Goal: Transaction & Acquisition: Purchase product/service

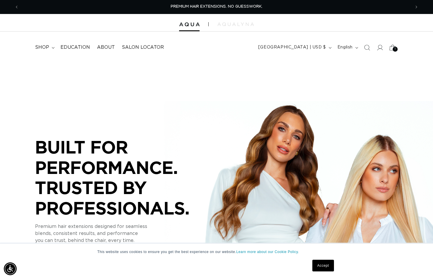
click at [395, 48] on span "1" at bounding box center [394, 49] width 1 height 5
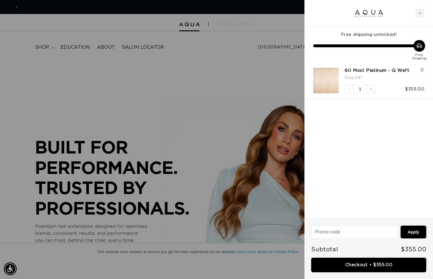
scroll to position [0, 391]
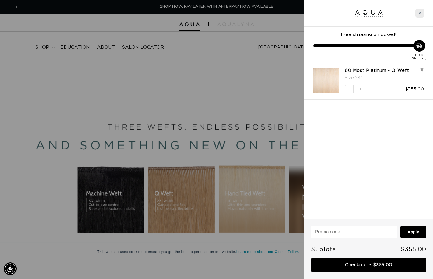
click at [421, 11] on div "Close cart" at bounding box center [419, 13] width 9 height 9
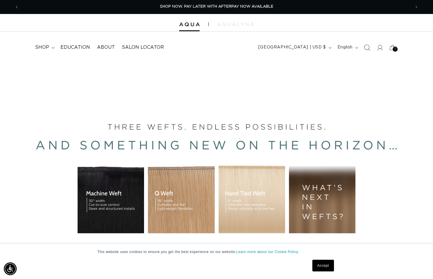
click at [366, 46] on icon "Search" at bounding box center [367, 47] width 6 height 6
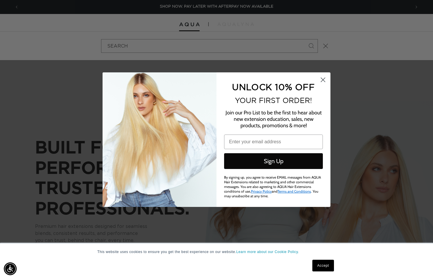
click at [324, 80] on circle "Close dialog" at bounding box center [323, 80] width 10 height 10
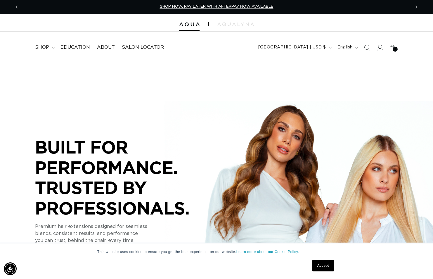
scroll to position [0, 782]
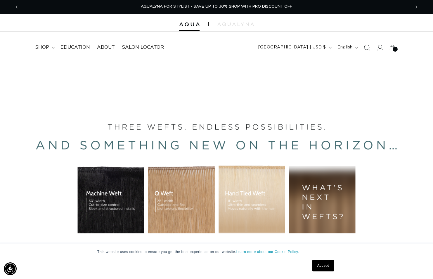
click at [372, 51] on span "Search" at bounding box center [366, 47] width 13 height 13
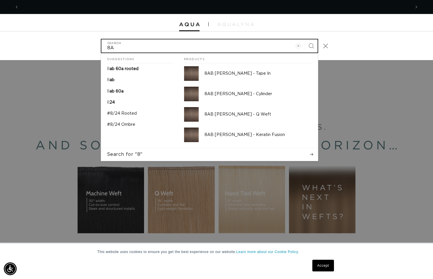
scroll to position [0, 0]
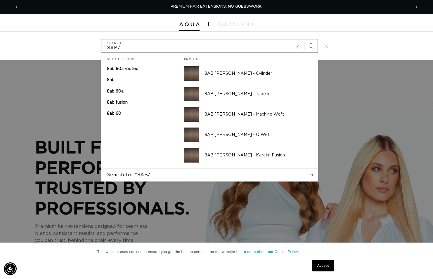
type input "8AB/"
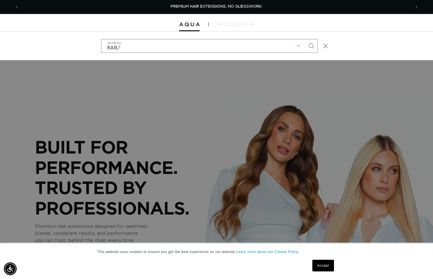
click at [189, 1] on p "PREMIUM HAIR EXTENSIONS. NO GUESSWORK." at bounding box center [217, 7] width 92 height 14
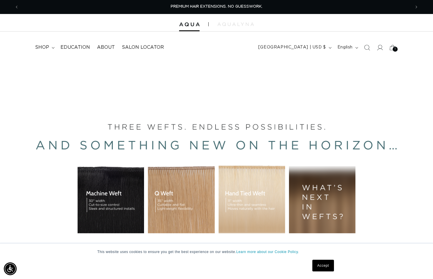
drag, startPoint x: 370, startPoint y: 49, endPoint x: 366, endPoint y: 51, distance: 4.1
click at [370, 49] on icon "Search" at bounding box center [367, 48] width 6 height 6
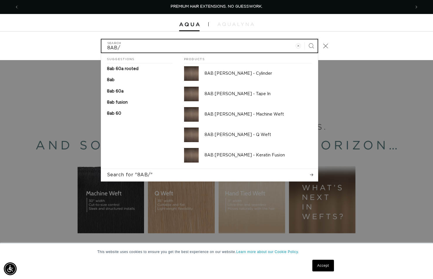
click at [141, 41] on input "8AB/" at bounding box center [209, 45] width 216 height 13
click at [141, 45] on input "8AB/" at bounding box center [209, 45] width 216 height 13
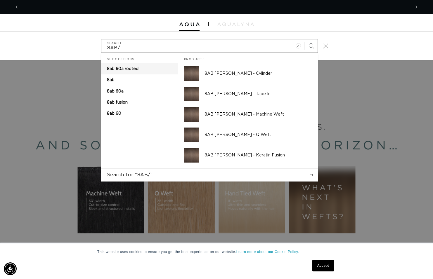
click at [133, 71] on p "8ab 60a rooted" at bounding box center [123, 68] width 32 height 5
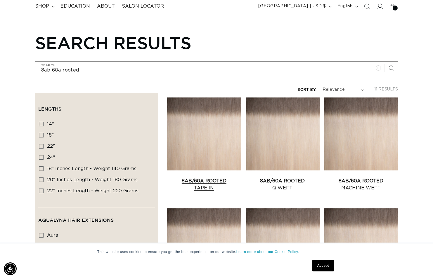
scroll to position [0, 391]
click at [282, 186] on link "8AB/60A Rooted Q Weft" at bounding box center [283, 185] width 74 height 14
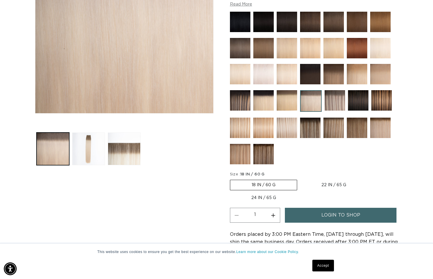
scroll to position [151, 0]
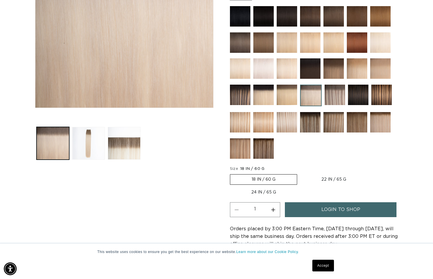
click at [335, 178] on label "22 IN / 65 G Variant sold out or unavailable" at bounding box center [333, 180] width 67 height 10
click at [300, 173] on input "22 IN / 65 G Variant sold out or unavailable" at bounding box center [300, 173] width 0 height 0
radio input "true"
click at [276, 192] on label "24 IN / 65 G Variant sold out or unavailable" at bounding box center [263, 192] width 67 height 10
click at [370, 173] on input "24 IN / 65 G Variant sold out or unavailable" at bounding box center [370, 173] width 0 height 0
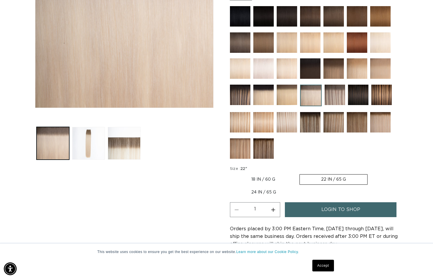
radio input "true"
click at [336, 215] on span "login to shop" at bounding box center [340, 209] width 39 height 15
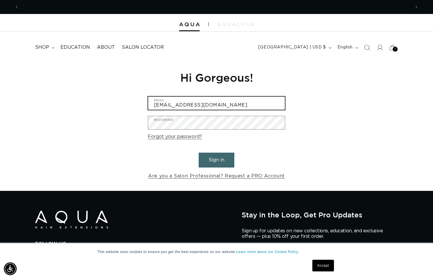
scroll to position [0, 782]
type input "csalas@ericfishersalon.com"
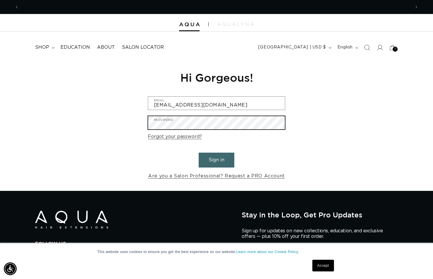
scroll to position [0, 0]
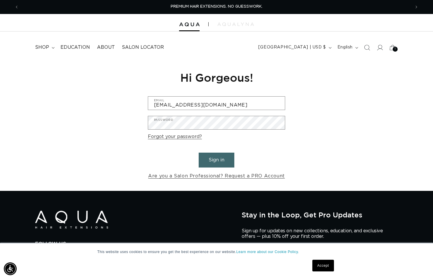
click at [212, 159] on button "Sign in" at bounding box center [217, 160] width 36 height 15
